Goal: Entertainment & Leisure: Consume media (video, audio)

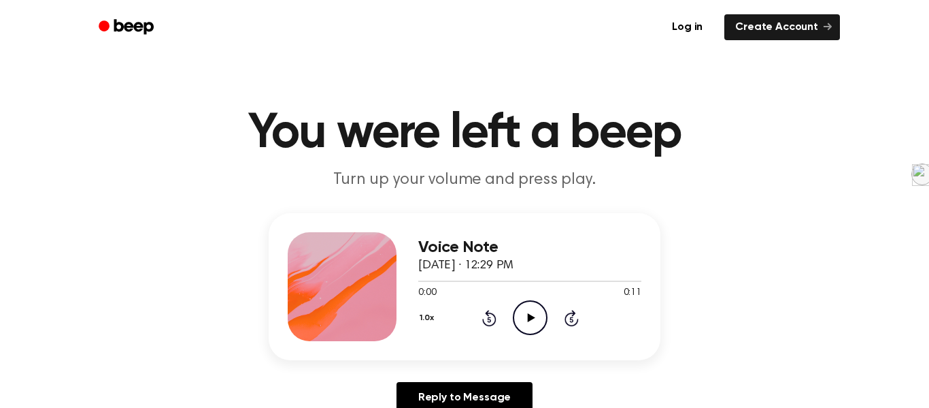
click at [537, 319] on icon "Play Audio" at bounding box center [530, 317] width 35 height 35
click at [535, 304] on icon "Play Audio" at bounding box center [530, 317] width 35 height 35
click at [527, 314] on icon at bounding box center [530, 317] width 7 height 9
click at [528, 323] on icon "Play Audio" at bounding box center [530, 317] width 35 height 35
click at [533, 318] on icon at bounding box center [530, 317] width 7 height 9
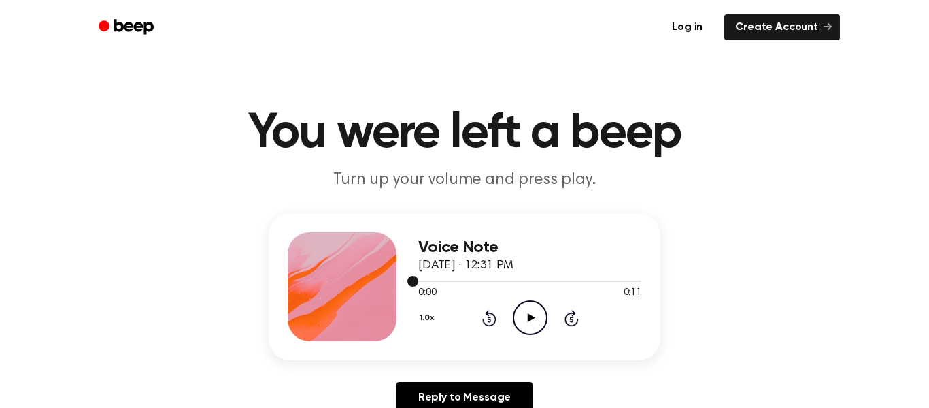
click at [478, 282] on div at bounding box center [529, 280] width 223 height 1
click at [529, 314] on icon "Play Audio" at bounding box center [530, 317] width 35 height 35
click at [529, 315] on icon at bounding box center [530, 317] width 7 height 9
click at [529, 317] on icon at bounding box center [530, 317] width 7 height 9
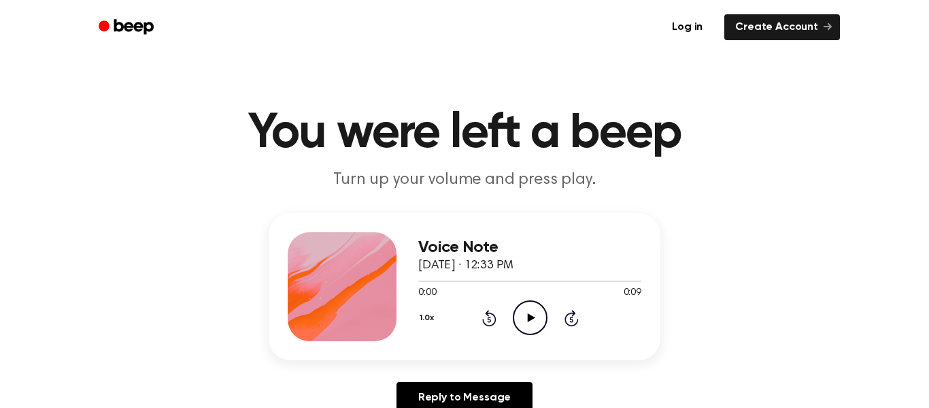
click at [533, 301] on circle at bounding box center [530, 317] width 33 height 33
click at [531, 329] on icon "Play Audio" at bounding box center [530, 317] width 35 height 35
click at [530, 323] on icon "Play Audio" at bounding box center [530, 317] width 35 height 35
click at [519, 310] on icon "Play Audio" at bounding box center [530, 317] width 35 height 35
click at [526, 324] on icon "Play Audio" at bounding box center [530, 317] width 35 height 35
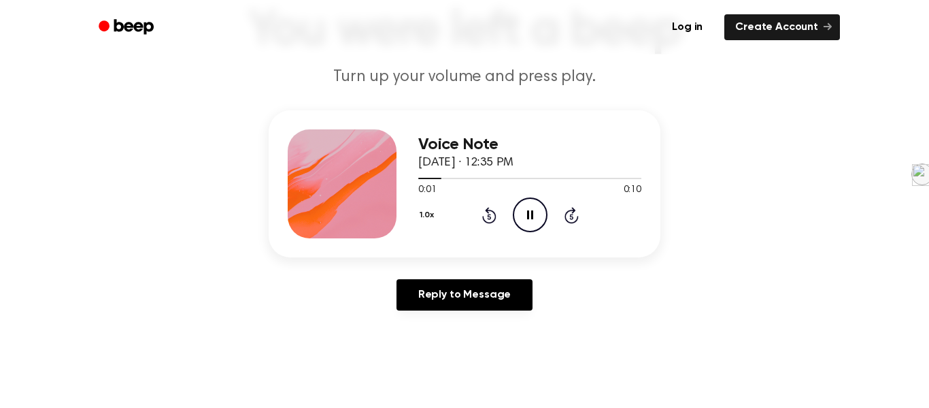
scroll to position [91, 0]
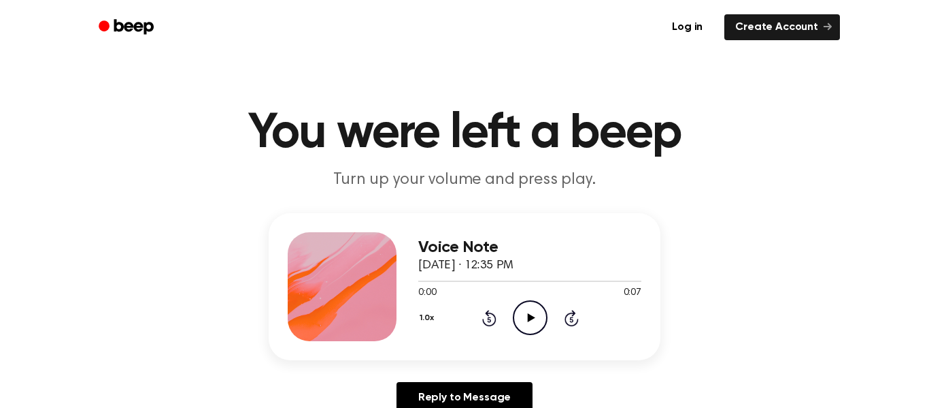
click at [531, 324] on icon "Play Audio" at bounding box center [530, 317] width 35 height 35
click at [538, 318] on icon "Play Audio" at bounding box center [530, 317] width 35 height 35
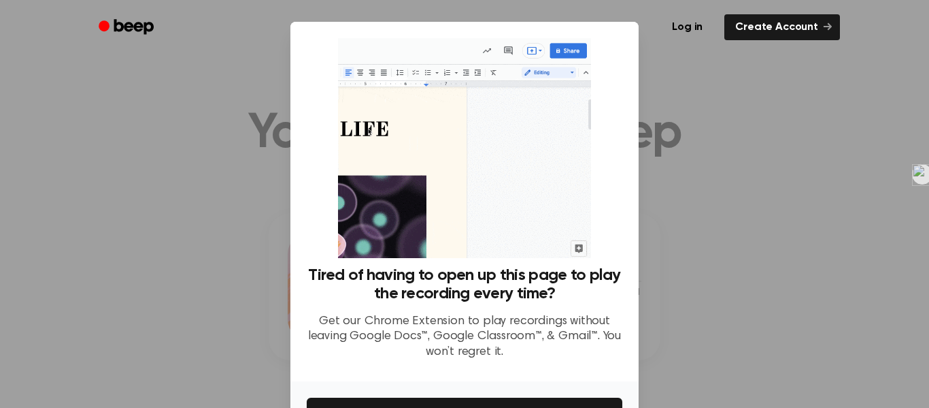
scroll to position [88, 0]
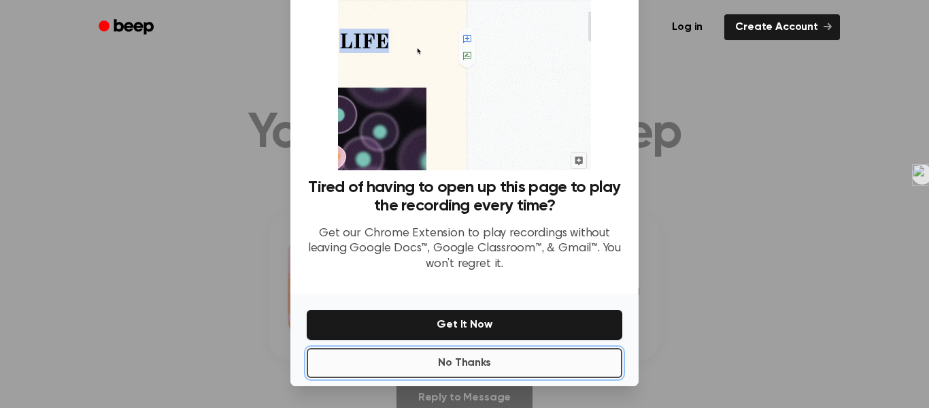
click at [589, 365] on button "No Thanks" at bounding box center [465, 363] width 316 height 30
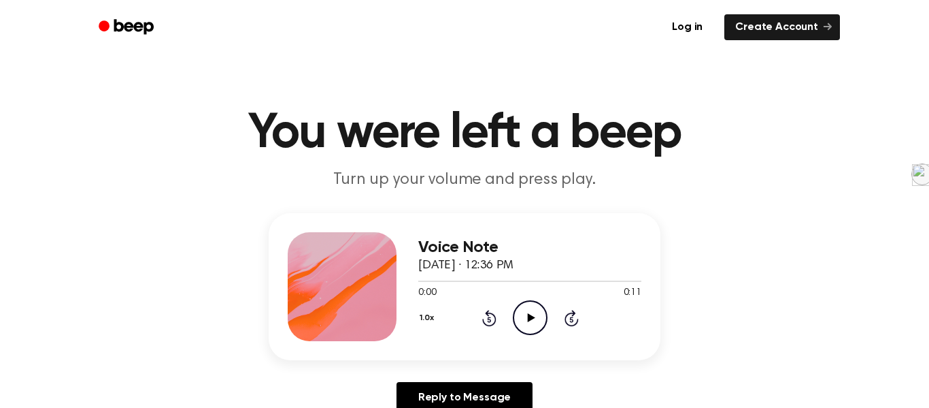
click at [538, 328] on icon "Play Audio" at bounding box center [530, 317] width 35 height 35
click at [525, 316] on icon "Play Audio" at bounding box center [530, 317] width 35 height 35
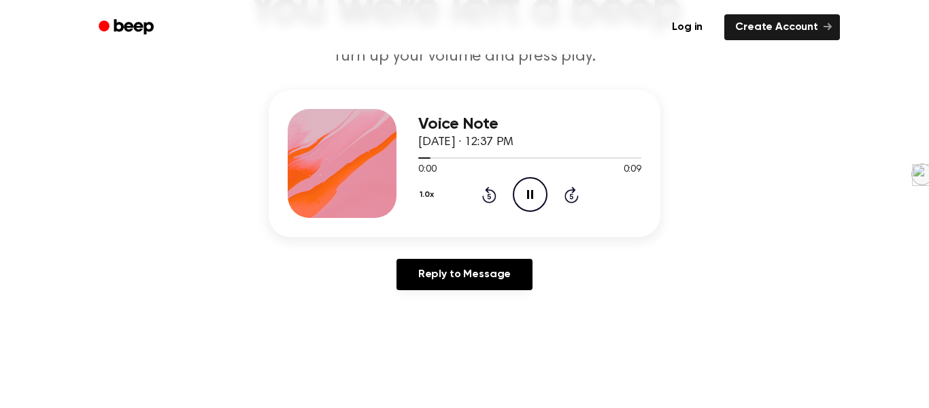
scroll to position [124, 0]
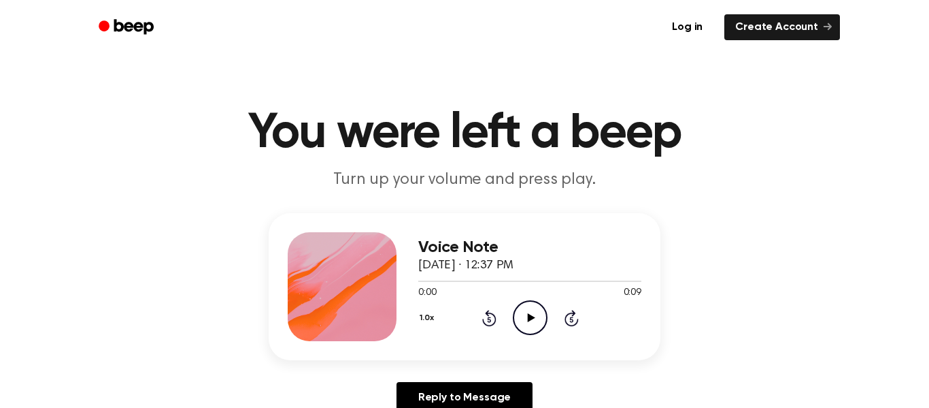
click at [533, 314] on icon "Play Audio" at bounding box center [530, 317] width 35 height 35
click at [527, 326] on icon "Play Audio" at bounding box center [530, 317] width 35 height 35
click at [518, 301] on icon "Play Audio" at bounding box center [530, 317] width 35 height 35
click at [523, 316] on icon "Play Audio" at bounding box center [530, 317] width 35 height 35
